Goal: Task Accomplishment & Management: Use online tool/utility

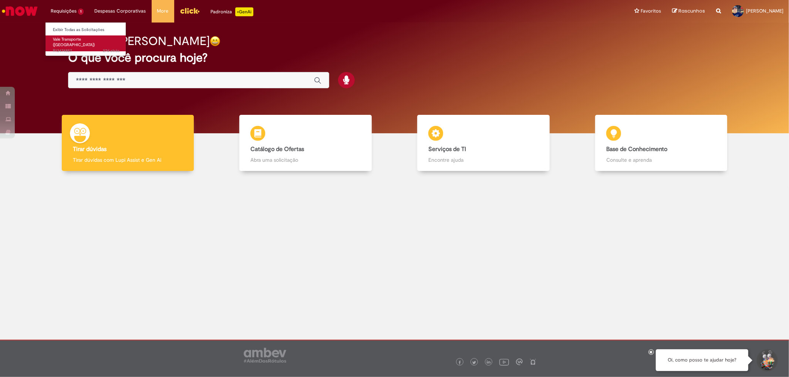
click at [76, 41] on span "Vale Transporte ([GEOGRAPHIC_DATA])" at bounding box center [74, 42] width 42 height 11
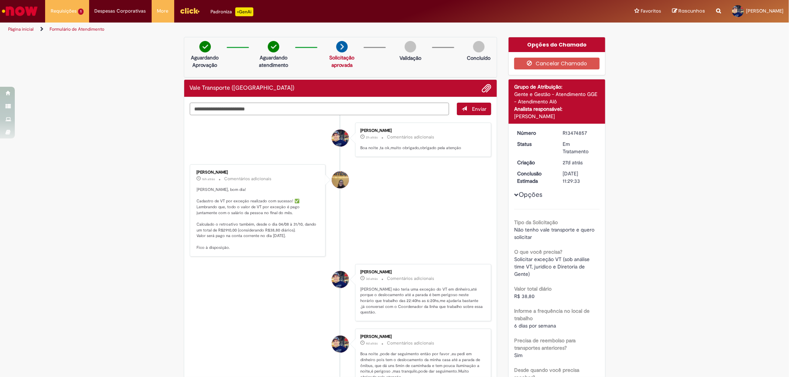
click at [345, 110] on textarea "Digite sua mensagem aqui..." at bounding box center [320, 109] width 260 height 13
type textarea "*"
type textarea "**********"
click at [467, 112] on button "Enviar" at bounding box center [474, 109] width 34 height 13
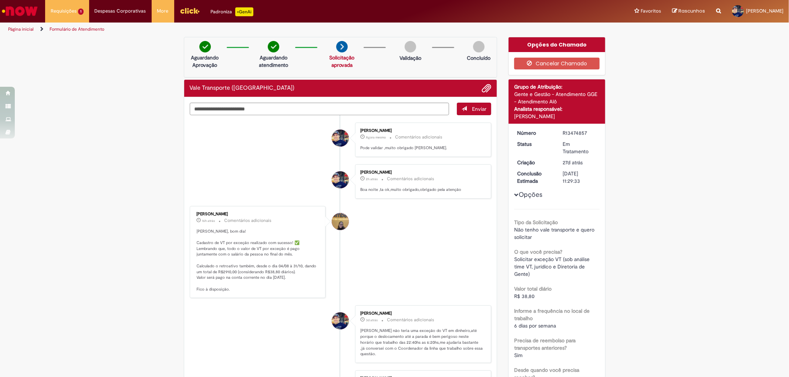
drag, startPoint x: 383, startPoint y: 190, endPoint x: 368, endPoint y: 193, distance: 15.4
click at [368, 193] on div "[PERSON_NAME] 2h atrás 2 horas atrás Comentários adicionais Boa noite ,ta ok,mu…" at bounding box center [423, 182] width 132 height 30
click at [357, 187] on div "[PERSON_NAME] 2h atrás 2 horas atrás Comentários adicionais Boa noite ,ta ok,mu…" at bounding box center [423, 182] width 132 height 30
click at [384, 213] on li "[PERSON_NAME] 16h atrás 16 horas atrás Comentários adicionais [PERSON_NAME], bo…" at bounding box center [341, 252] width 302 height 92
